Goal: Information Seeking & Learning: Learn about a topic

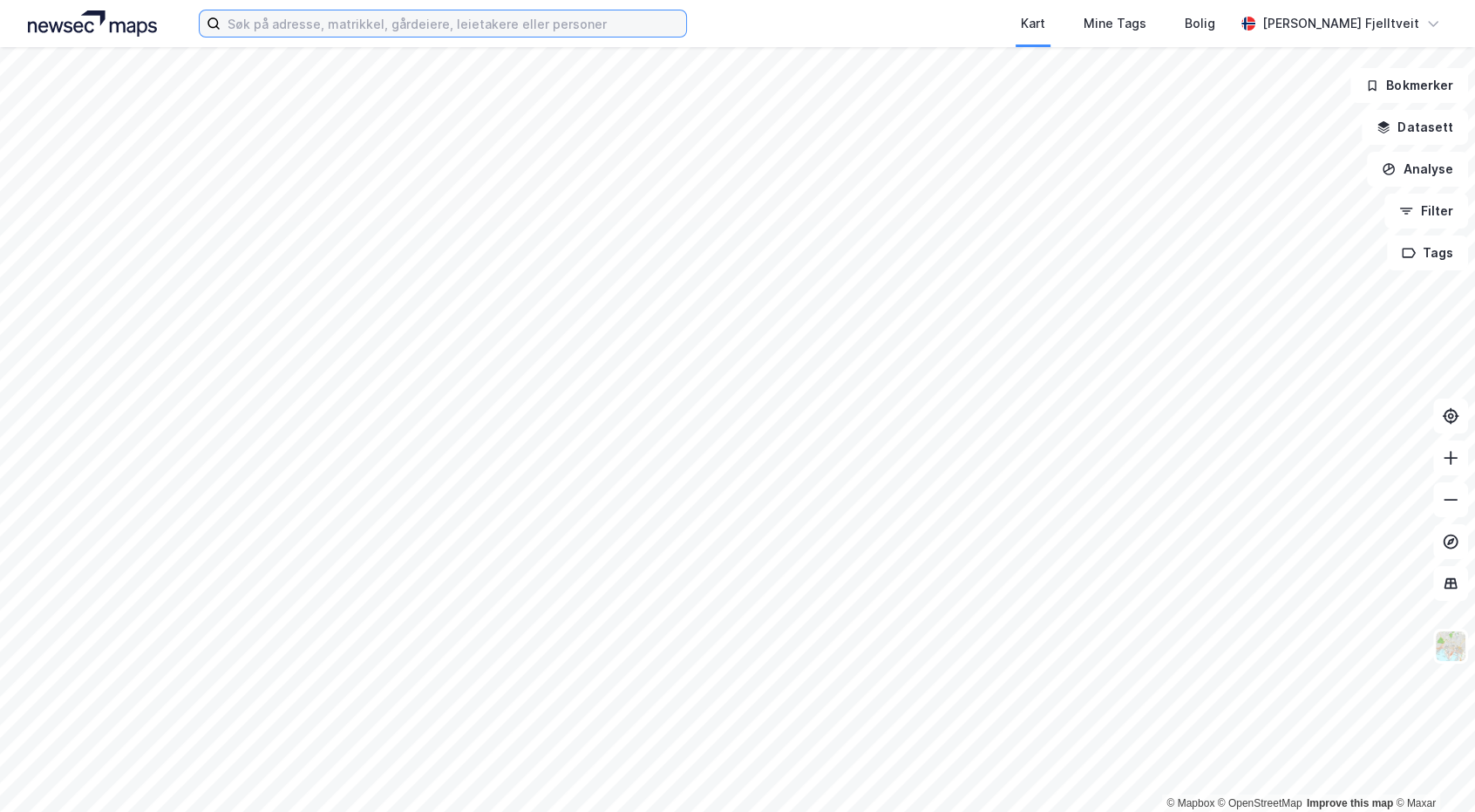
click at [322, 23] on input at bounding box center [453, 23] width 465 height 26
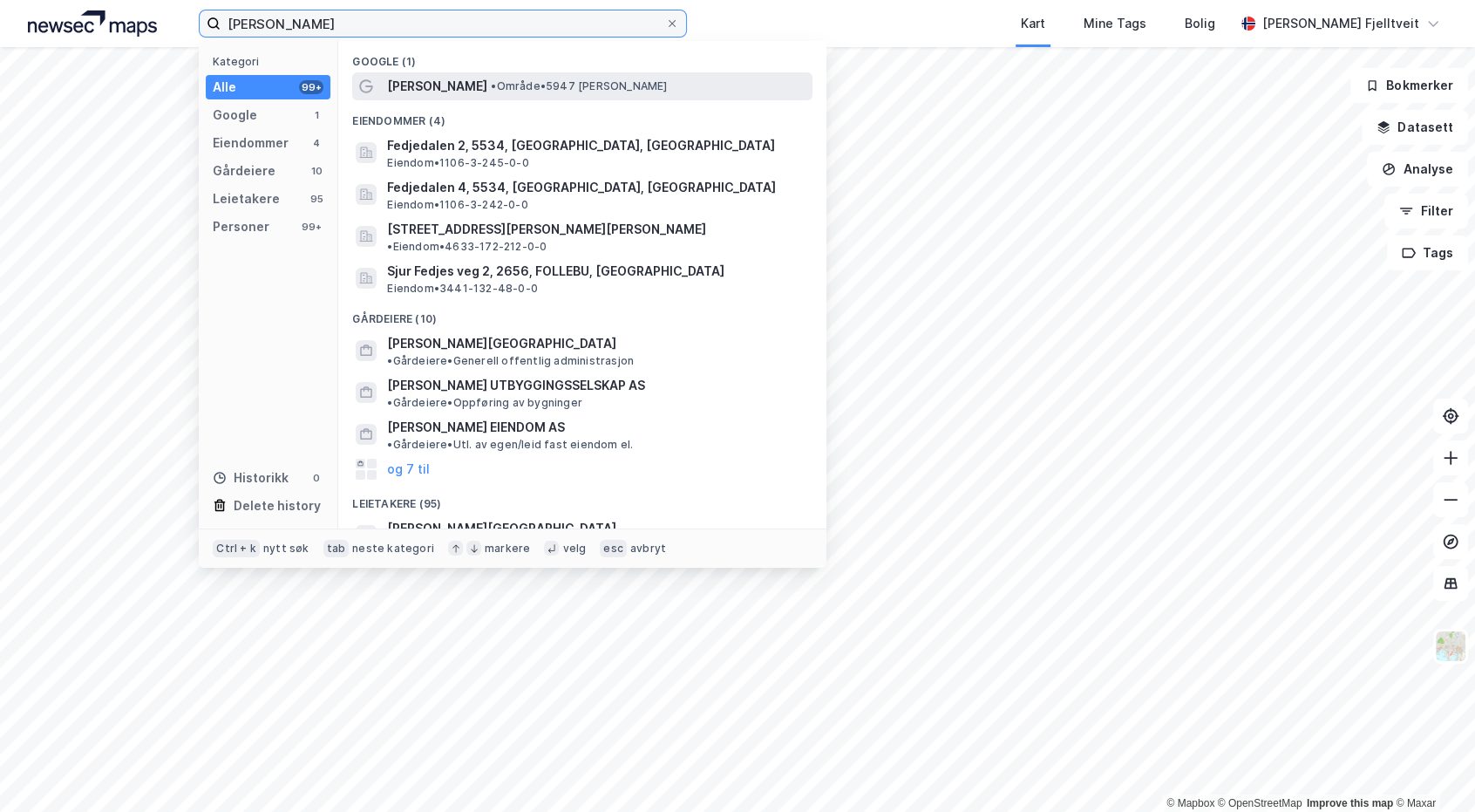
type input "[PERSON_NAME]"
click at [417, 86] on span "[PERSON_NAME]" at bounding box center [437, 86] width 100 height 21
